Goal: Task Accomplishment & Management: Manage account settings

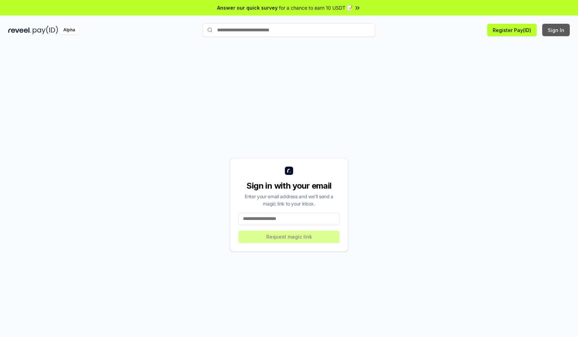
click at [556, 30] on button "Sign In" at bounding box center [556, 30] width 28 height 12
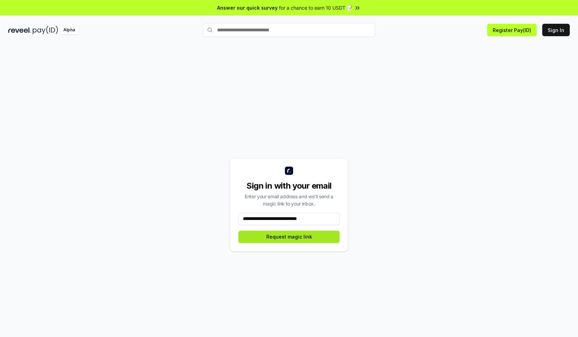
type input "**********"
click at [289, 236] on button "Request magic link" at bounding box center [288, 236] width 101 height 12
